Goal: Transaction & Acquisition: Purchase product/service

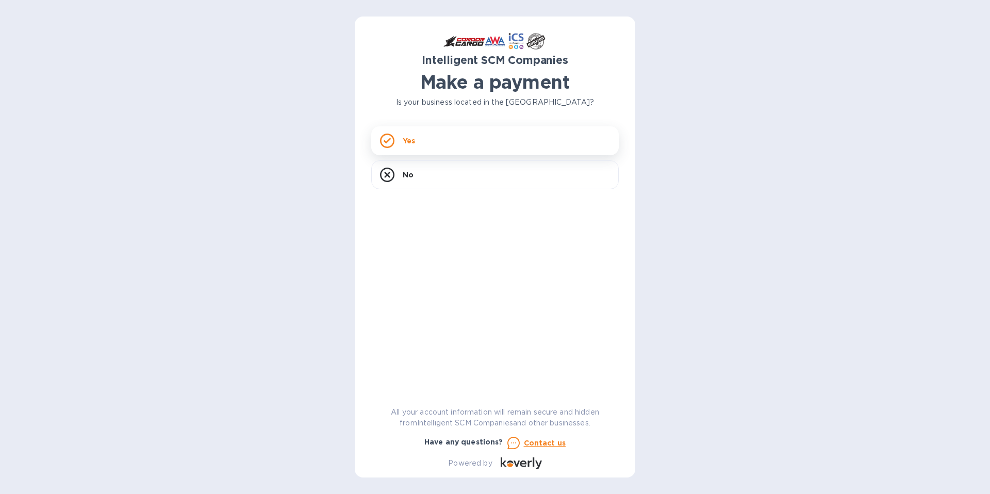
click at [445, 143] on div "Yes" at bounding box center [494, 140] width 247 height 29
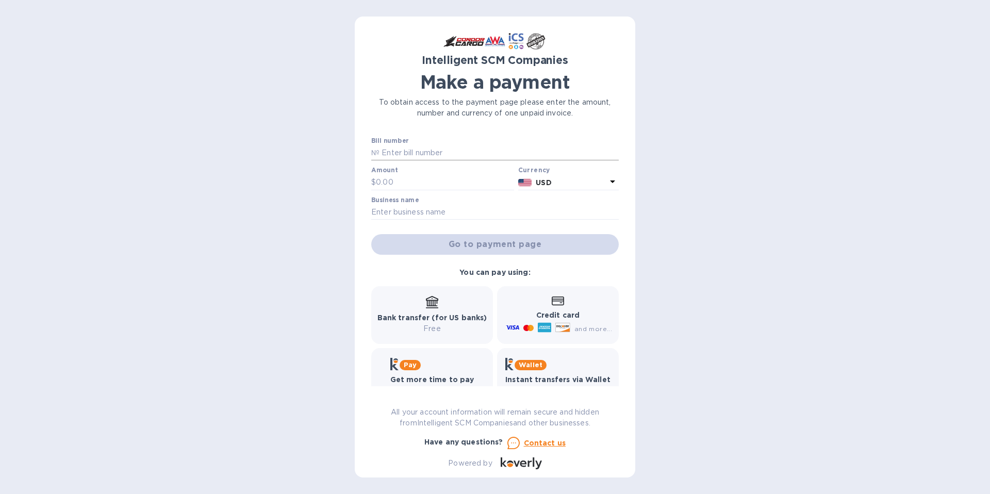
click at [402, 151] on input "text" at bounding box center [498, 152] width 239 height 15
type input "S00513788"
click at [383, 182] on input "text" at bounding box center [445, 182] width 138 height 15
type input "246.86"
click at [401, 212] on input "text" at bounding box center [494, 212] width 247 height 15
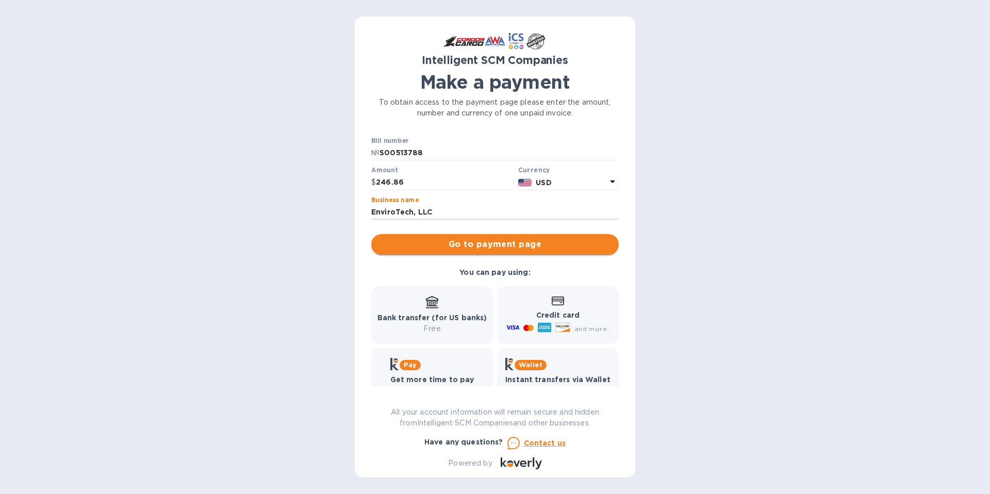
type input "EnviroTech, LLC"
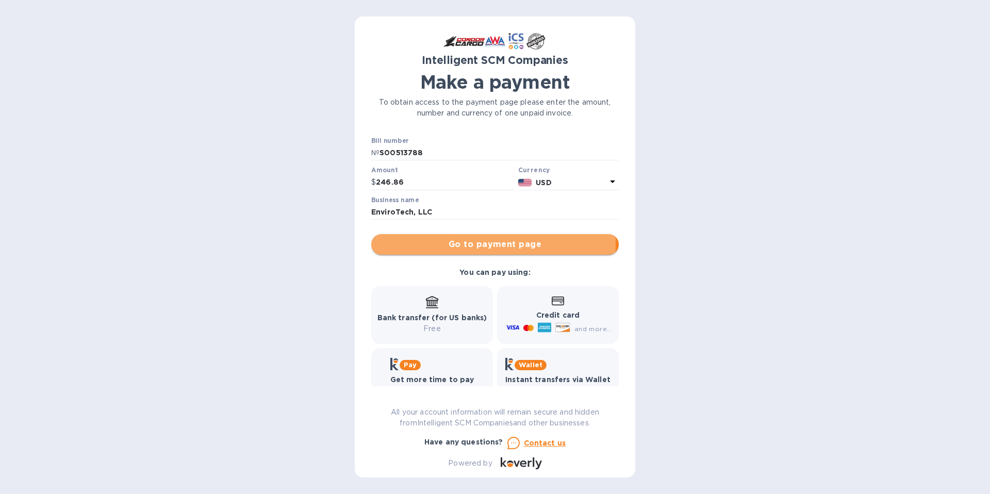
click at [477, 243] on span "Go to payment page" at bounding box center [494, 244] width 231 height 12
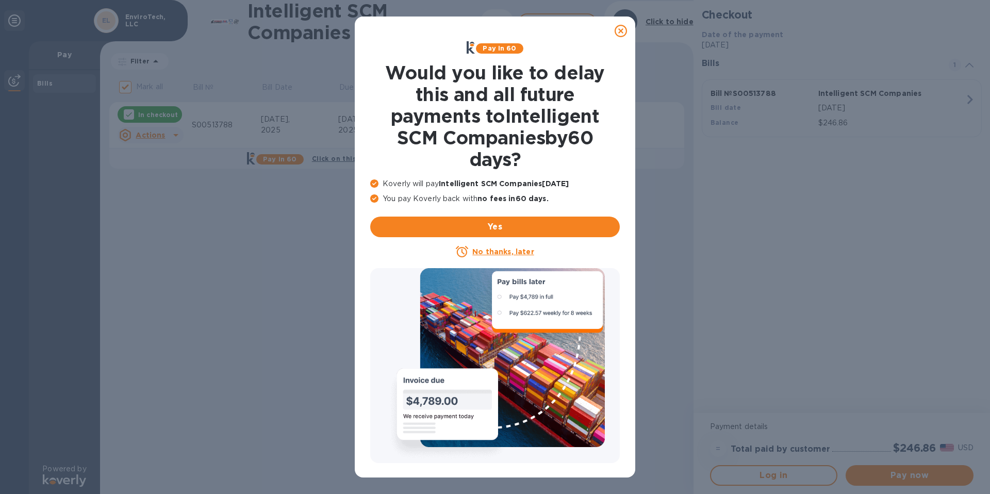
click at [499, 254] on u "No thanks, later" at bounding box center [502, 251] width 61 height 8
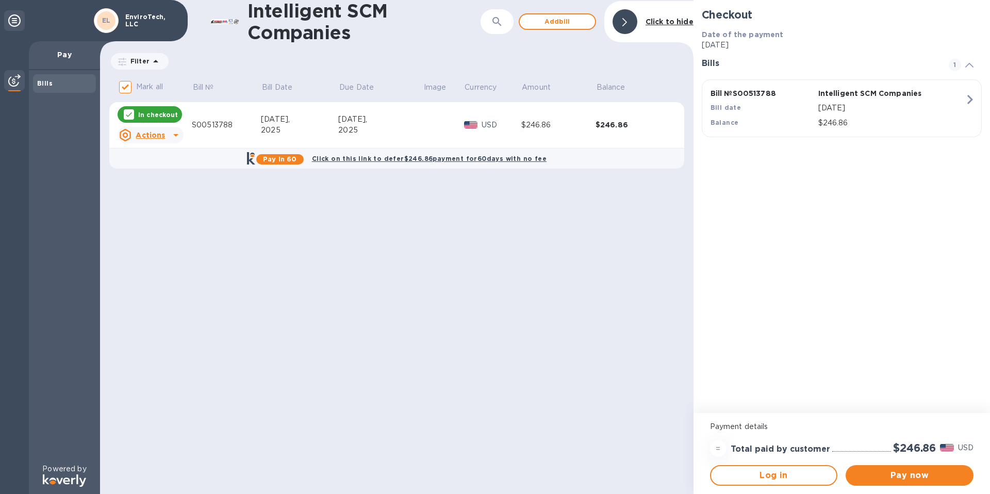
click at [276, 118] on div "[DATE]," at bounding box center [299, 119] width 77 height 11
click at [272, 127] on div "2025" at bounding box center [299, 130] width 77 height 11
click at [172, 136] on icon at bounding box center [176, 135] width 12 height 12
click at [173, 177] on b "Open bill" at bounding box center [163, 177] width 35 height 8
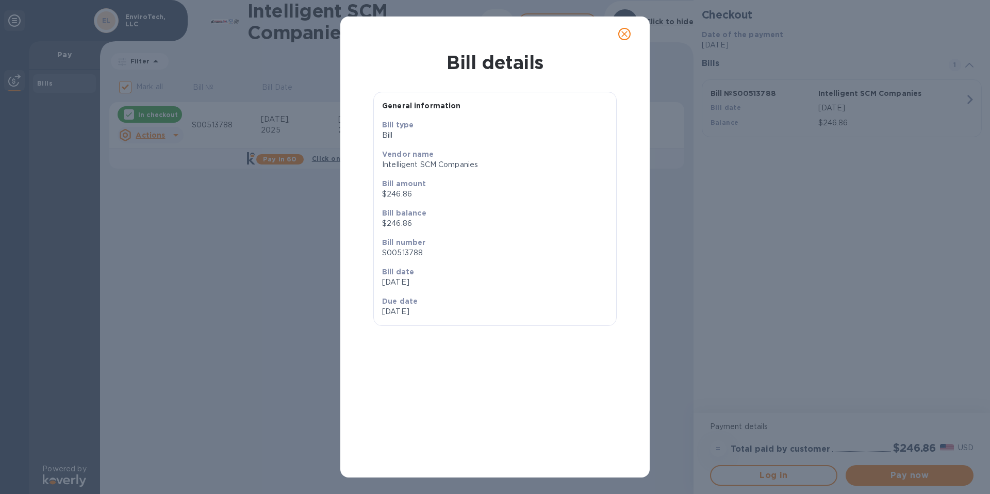
click at [624, 34] on icon "close" at bounding box center [624, 34] width 6 height 6
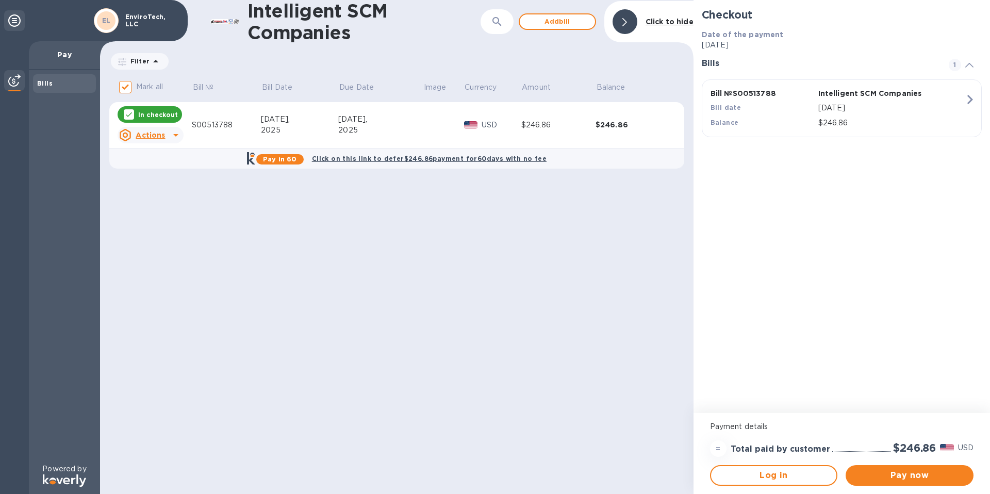
click at [969, 99] on icon "button" at bounding box center [969, 99] width 19 height 19
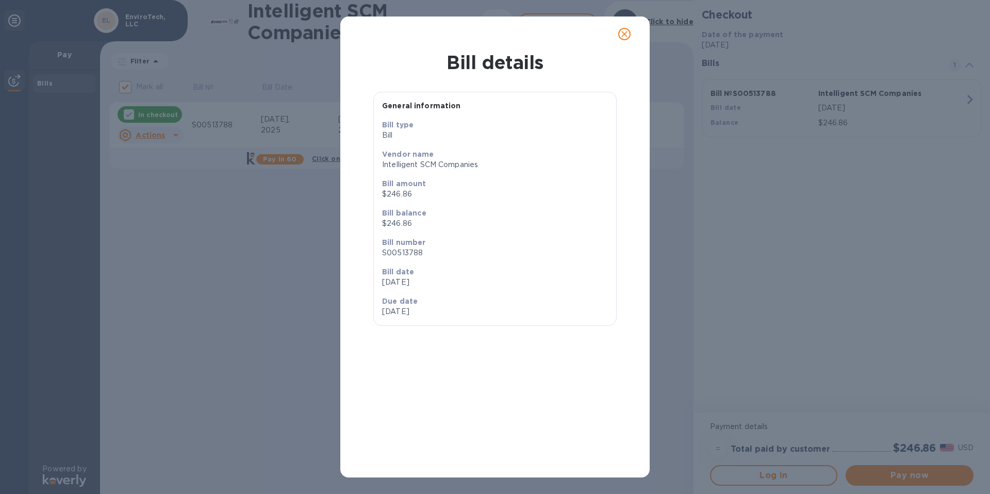
click at [623, 31] on icon "close" at bounding box center [624, 34] width 10 height 10
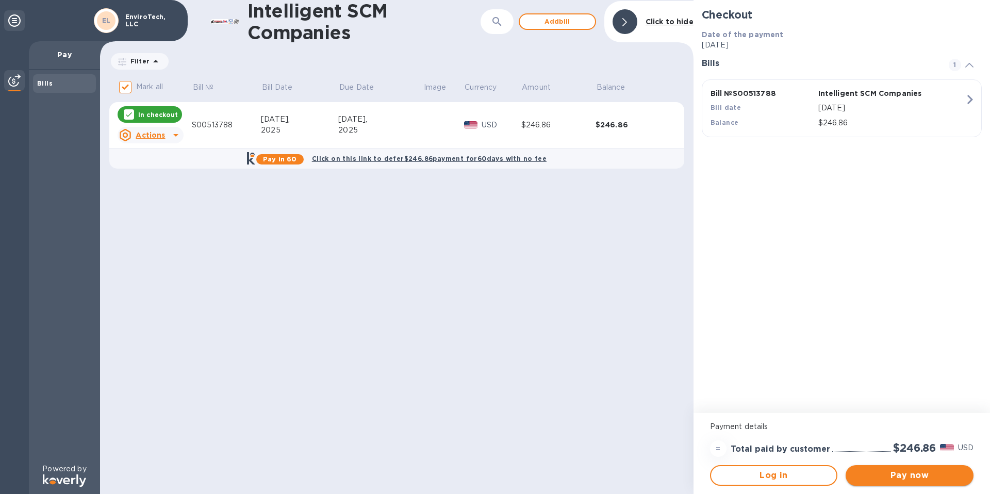
click at [909, 474] on span "Pay now" at bounding box center [909, 475] width 111 height 12
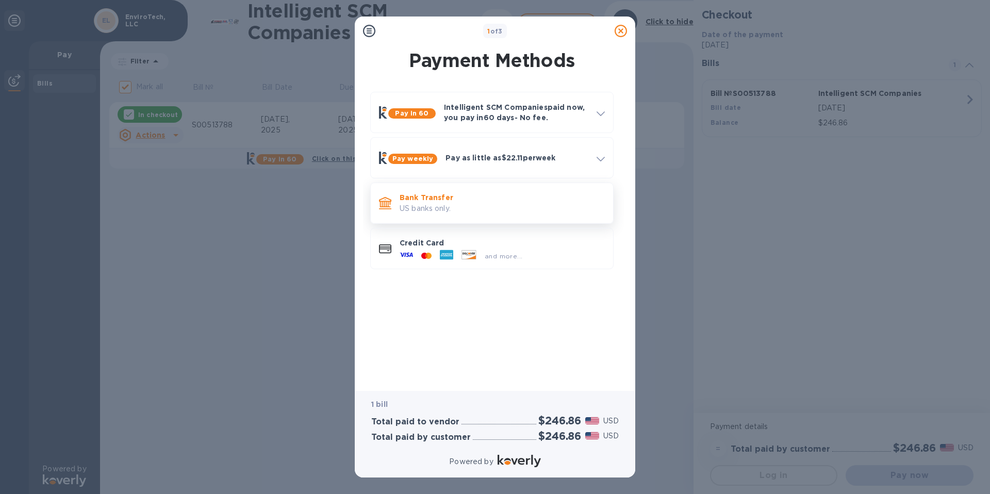
click at [547, 206] on p "US banks only." at bounding box center [502, 208] width 205 height 11
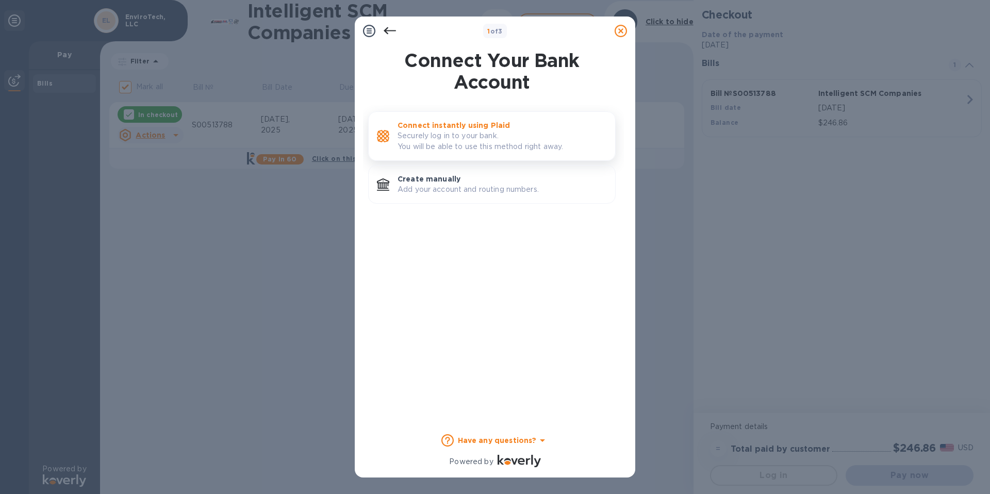
click at [535, 139] on p "Securely log in to your bank. You will be able to use this method right away." at bounding box center [501, 141] width 209 height 22
click at [394, 30] on icon at bounding box center [390, 30] width 12 height 7
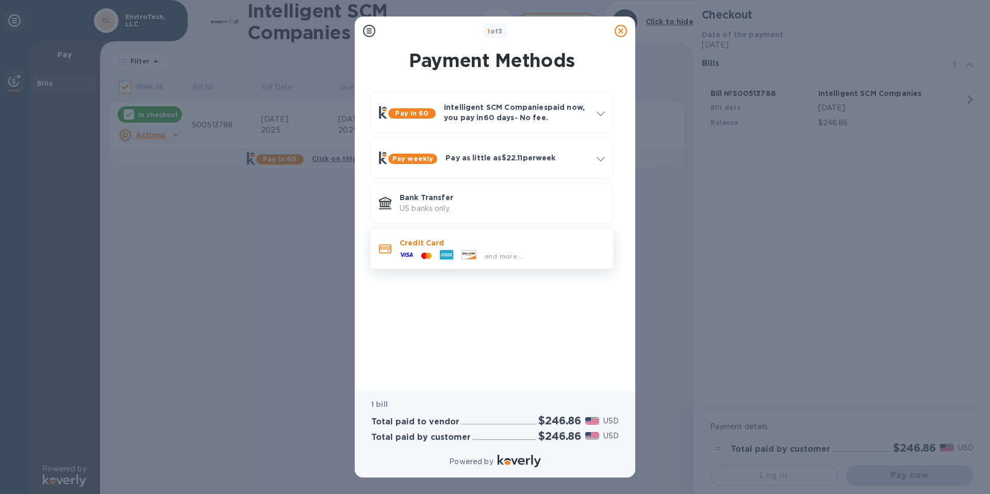
click at [495, 255] on span "and more..." at bounding box center [504, 256] width 38 height 8
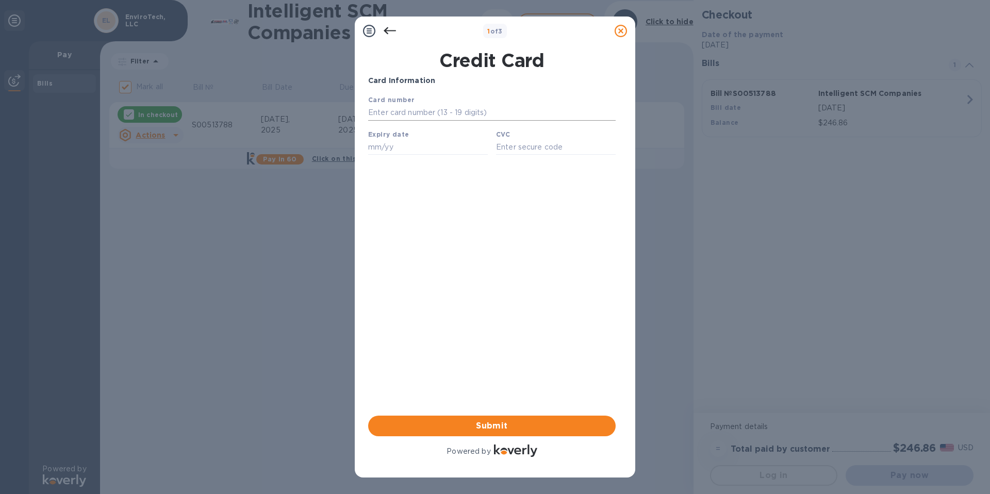
click at [390, 111] on input "text" at bounding box center [491, 112] width 247 height 15
